Goal: Information Seeking & Learning: Learn about a topic

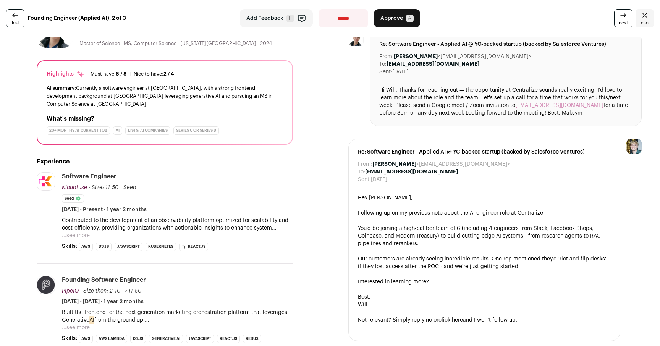
scroll to position [57, 0]
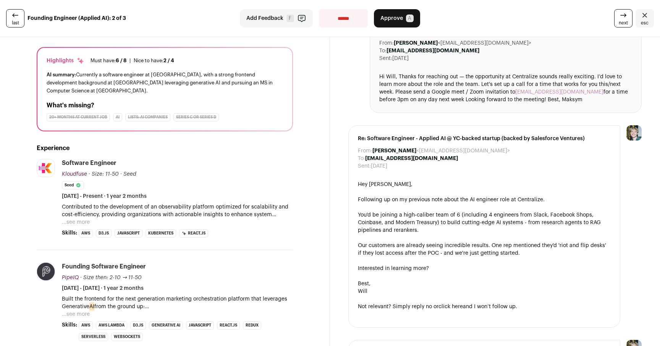
click at [83, 218] on button "...see more" at bounding box center [76, 222] width 28 height 8
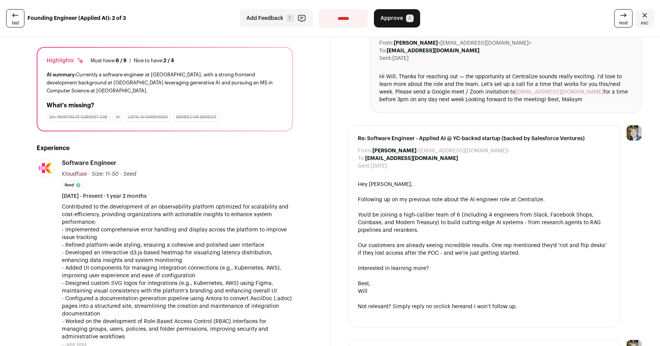
click at [157, 215] on p "Contributed to the development of an observability platform optimized for scala…" at bounding box center [177, 214] width 231 height 23
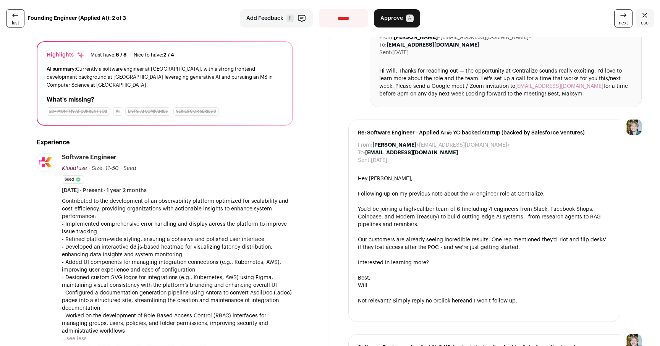
click at [157, 222] on p "- Implemented comprehensive error handling and display across the platform to i…" at bounding box center [177, 227] width 231 height 15
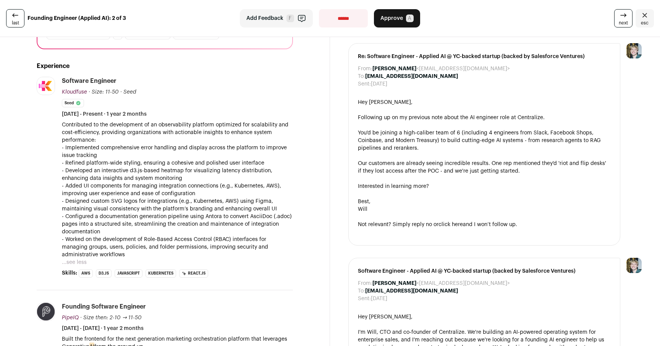
scroll to position [149, 0]
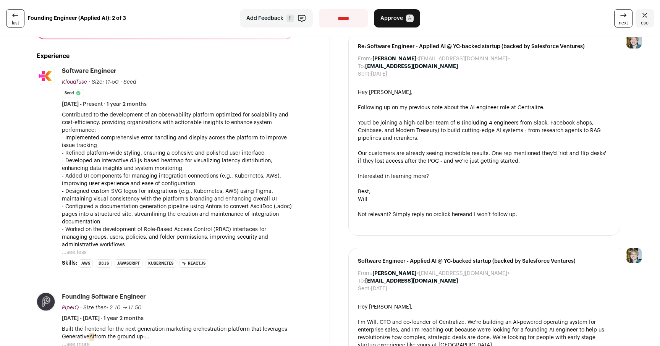
click at [178, 226] on p "- Worked on the development of Role-Based Access Control (RBAC) interfaces for …" at bounding box center [177, 237] width 231 height 23
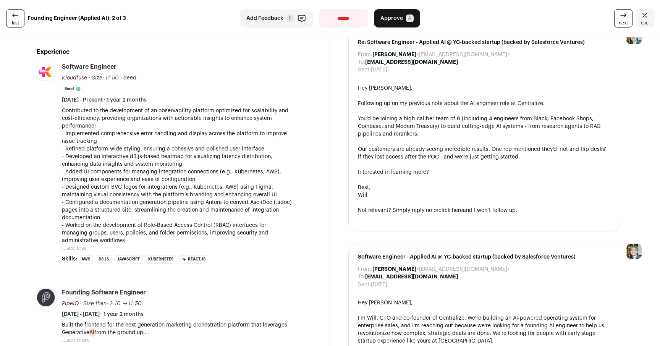
scroll to position [157, 0]
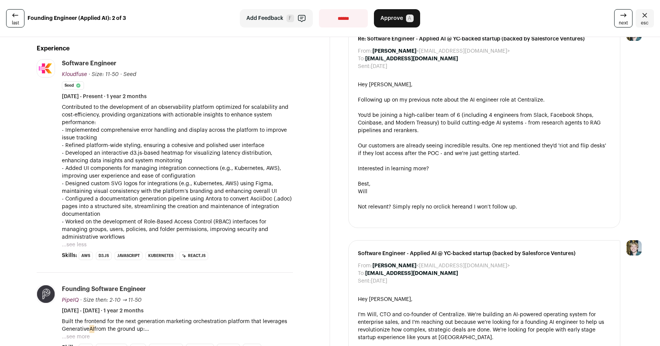
click at [178, 220] on p "- Worked on the development of Role-Based Access Control (RBAC) interfaces for …" at bounding box center [177, 229] width 231 height 23
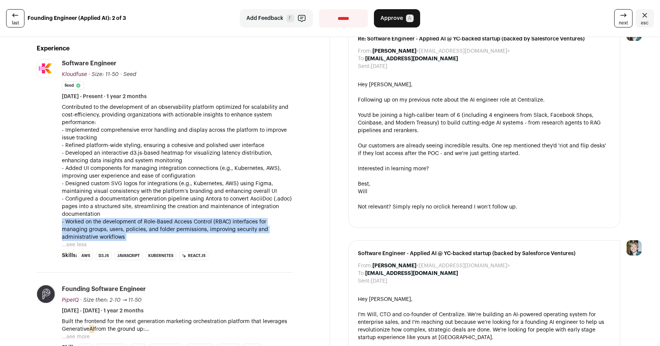
click at [178, 220] on p "- Worked on the development of Role-Based Access Control (RBAC) interfaces for …" at bounding box center [177, 229] width 231 height 23
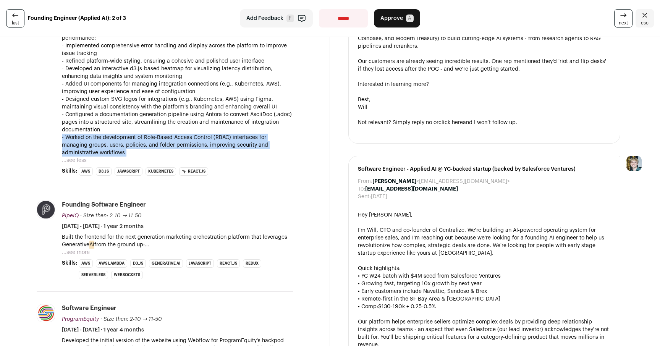
scroll to position [291, 0]
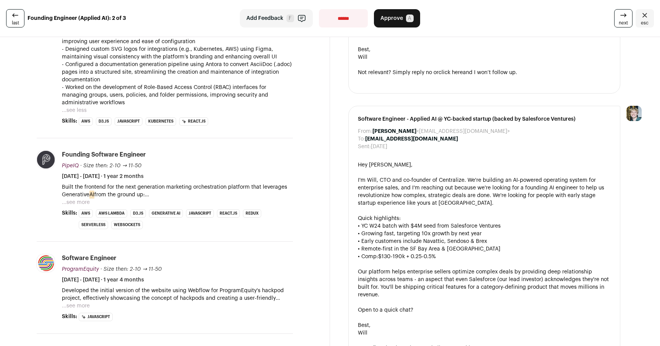
click at [77, 190] on p "Built the frontend for the next generation marketing orchestration platform tha…" at bounding box center [177, 190] width 231 height 15
click at [76, 198] on button "...see more" at bounding box center [76, 202] width 28 height 8
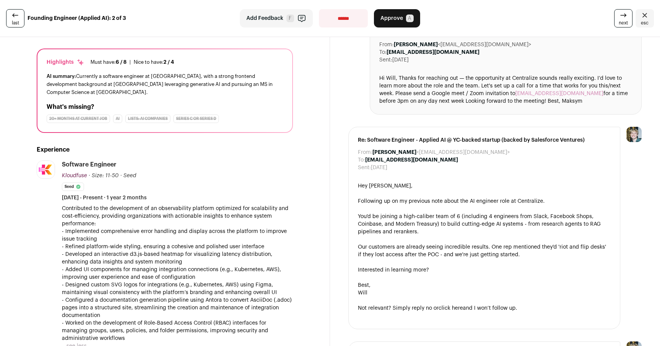
scroll to position [0, 0]
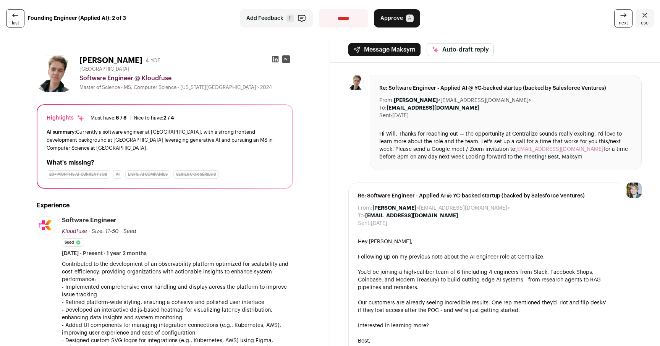
click at [335, 13] on select "**********" at bounding box center [343, 18] width 49 height 18
select select "**********"
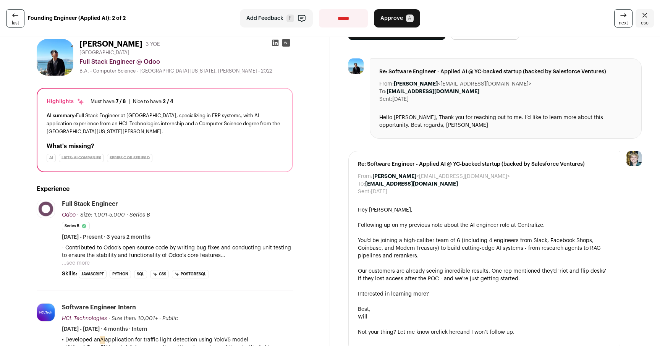
scroll to position [41, 0]
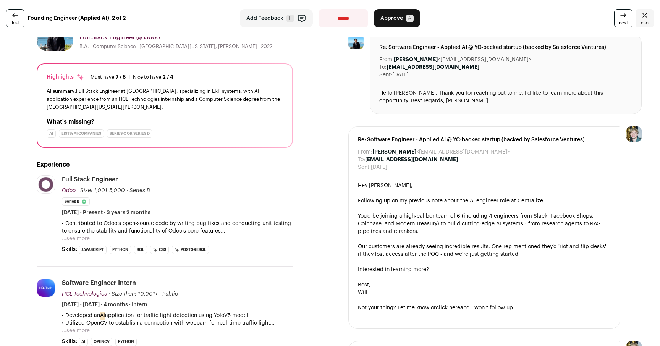
click at [79, 237] on button "...see more" at bounding box center [76, 239] width 28 height 8
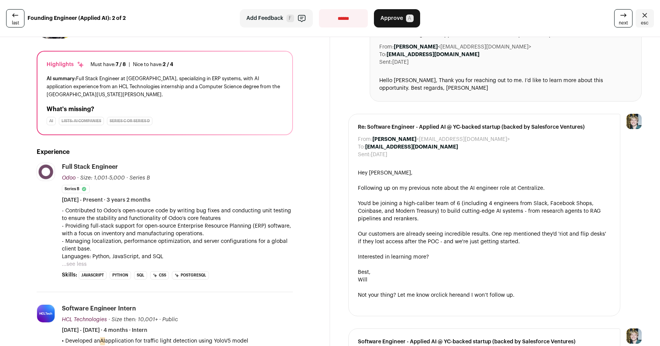
scroll to position [55, 0]
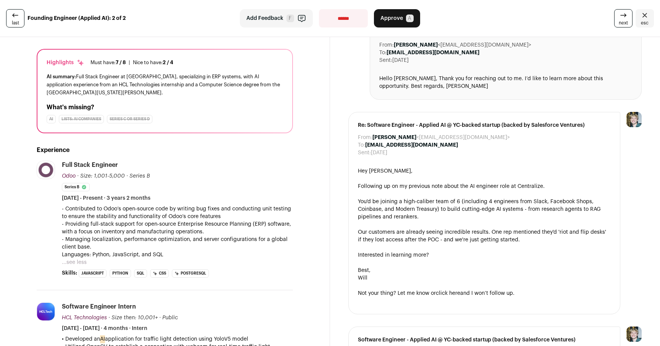
click at [263, 222] on p "- Providing full-stack support for open-source Enterprise Resource Planning (ER…" at bounding box center [177, 227] width 231 height 15
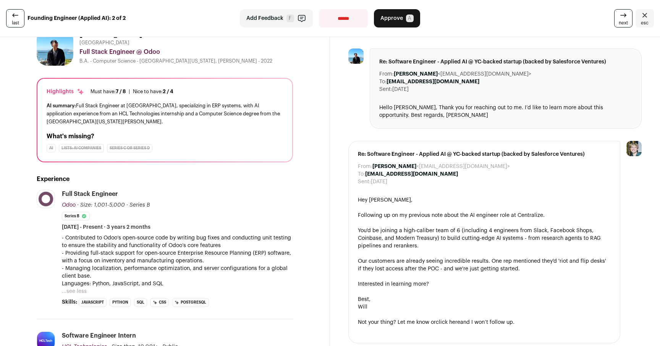
scroll to position [0, 0]
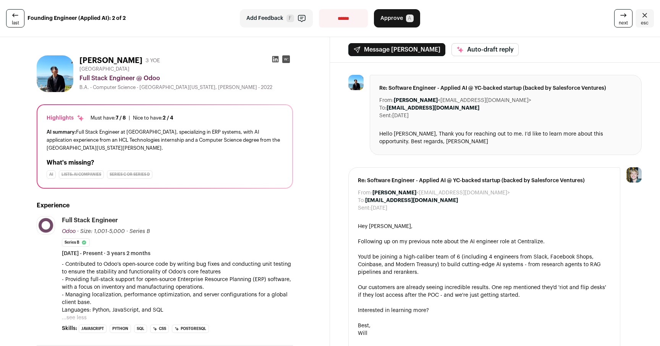
click at [337, 17] on select "**********" at bounding box center [343, 18] width 49 height 18
select select "**********"
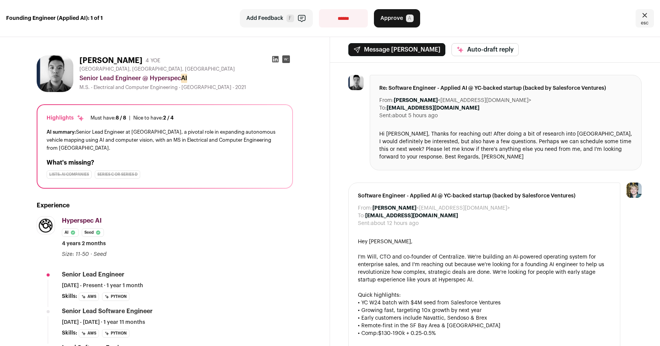
click at [247, 135] on div "AI summary: Senior Lead Engineer at [URL], a pivotal role in expanding autonomo…" at bounding box center [165, 140] width 236 height 24
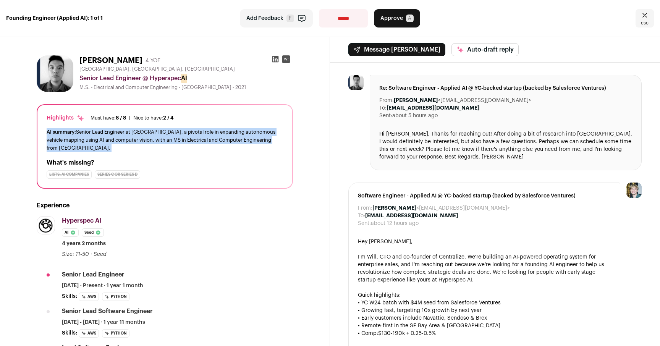
click at [242, 139] on div "AI summary: Senior Lead Engineer at [URL], a pivotal role in expanding autonomo…" at bounding box center [165, 140] width 236 height 24
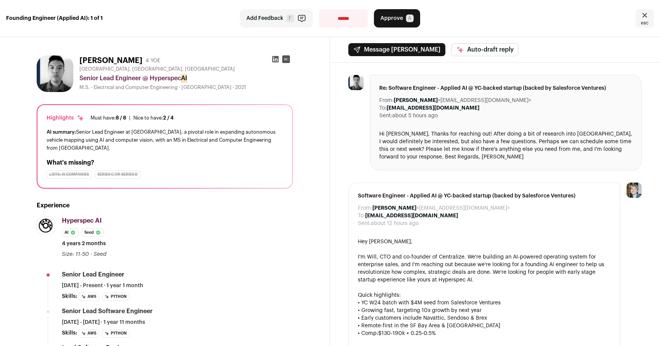
click at [234, 142] on div "AI summary: Senior Lead Engineer at [URL], a pivotal role in expanding autonomo…" at bounding box center [165, 140] width 236 height 24
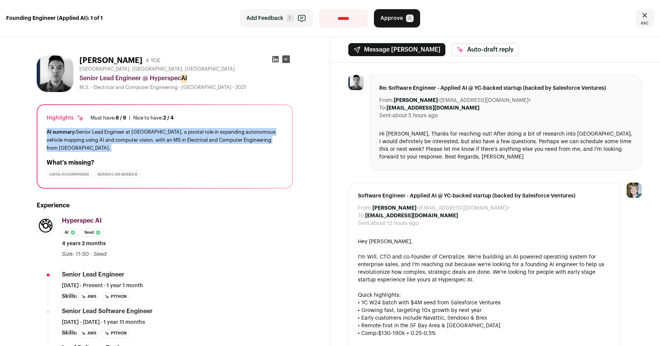
click at [232, 144] on div "AI summary: Senior Lead Engineer at [URL], a pivotal role in expanding autonomo…" at bounding box center [165, 140] width 236 height 24
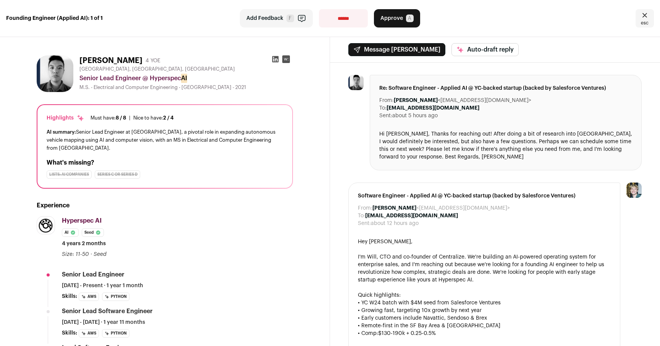
click at [276, 58] on icon at bounding box center [275, 59] width 6 height 6
